Goal: Transaction & Acquisition: Purchase product/service

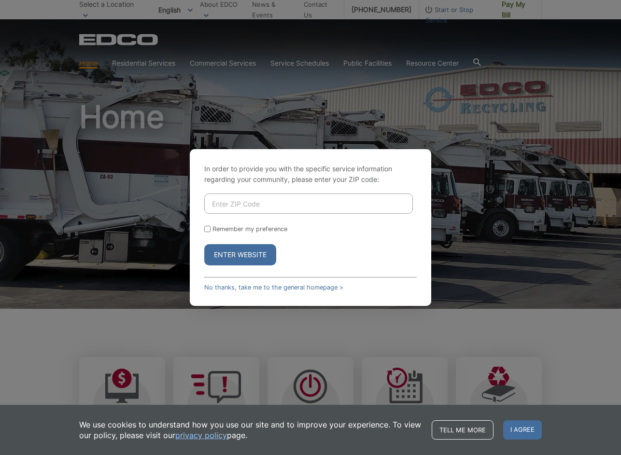
click at [367, 204] on input "Enter ZIP Code" at bounding box center [308, 204] width 209 height 20
type input "92007"
click at [234, 252] on button "Enter Website" at bounding box center [240, 254] width 72 height 21
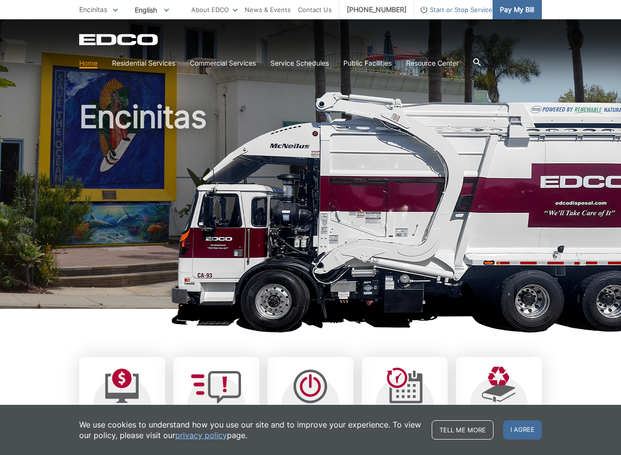
click at [524, 12] on span "Pay My Bill" at bounding box center [517, 9] width 34 height 11
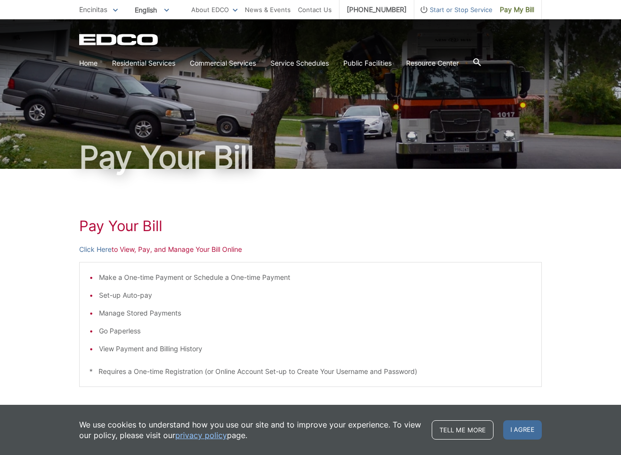
click at [156, 253] on p "Click Here to View, Pay, and Manage Your Bill Online" at bounding box center [310, 249] width 463 height 11
click at [96, 250] on link "Click Here" at bounding box center [95, 249] width 32 height 11
